Goal: Unclear: Browse casually

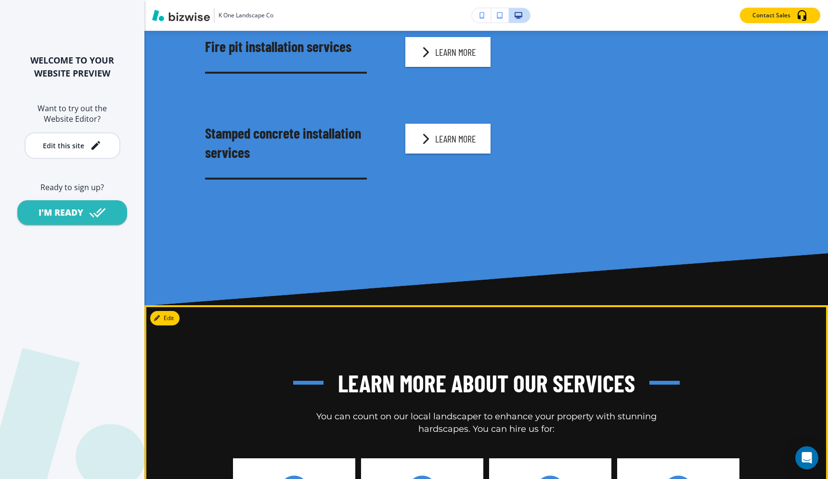
scroll to position [3390, 0]
